Goal: Task Accomplishment & Management: Manage account settings

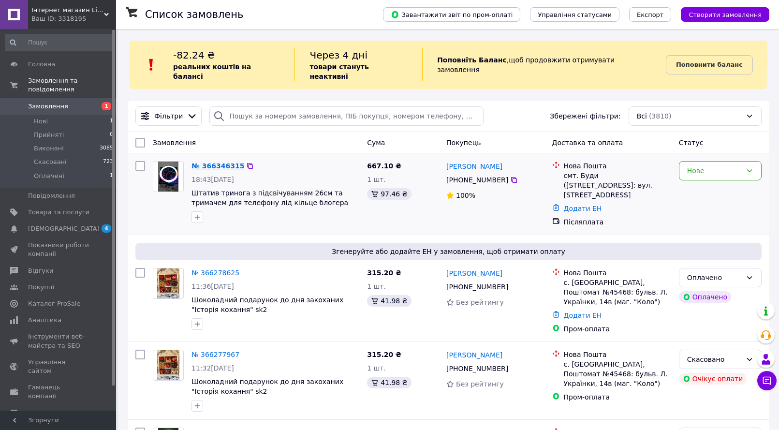
click at [205, 162] on link "№ 366346315" at bounding box center [217, 166] width 53 height 8
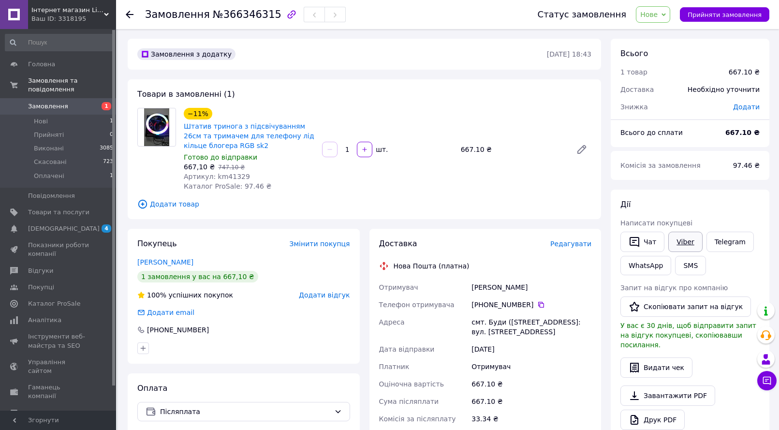
click at [679, 244] on link "Viber" at bounding box center [685, 242] width 34 height 20
click at [235, 132] on link "Штатив тринога з підсвічуванням 26см та тримачем для телефону лід кільце блогер…" at bounding box center [249, 135] width 131 height 27
click at [128, 15] on use at bounding box center [130, 15] width 8 height 8
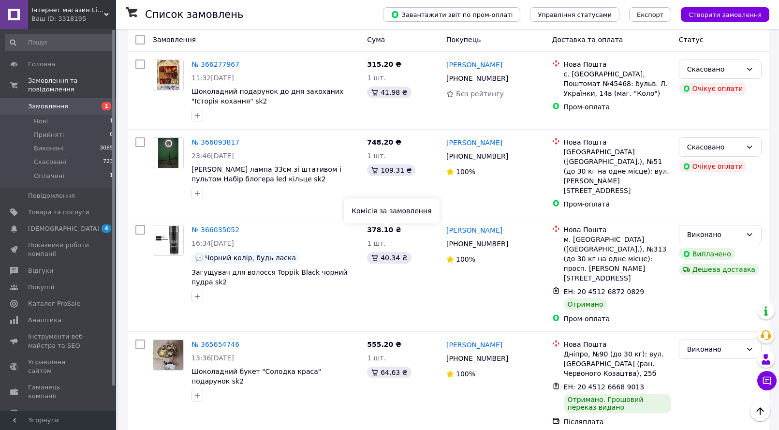
scroll to position [532, 0]
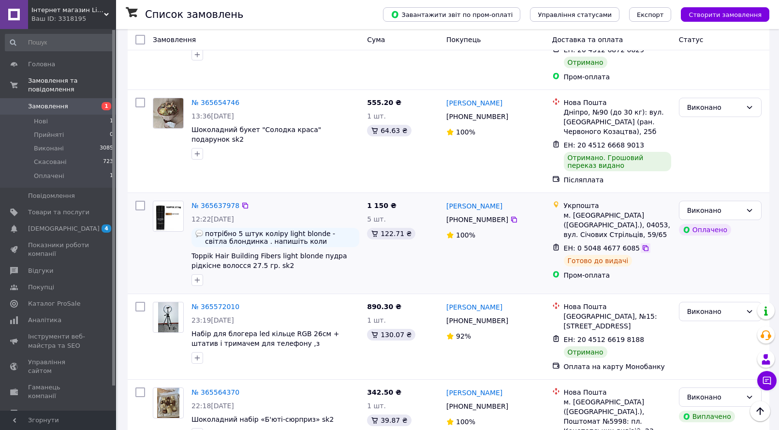
click at [642, 244] on icon at bounding box center [646, 248] width 8 height 8
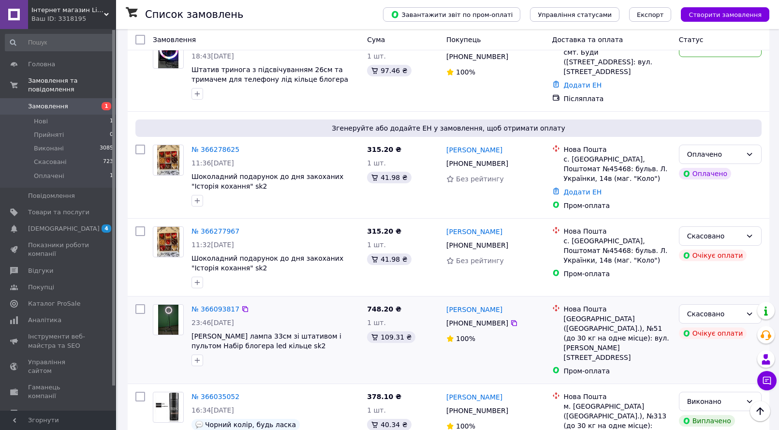
scroll to position [0, 0]
